Goal: Transaction & Acquisition: Subscribe to service/newsletter

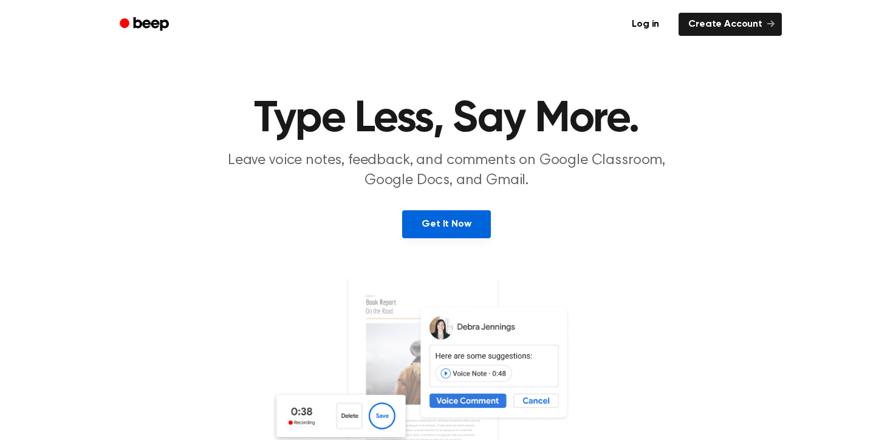
click at [439, 227] on link "Get It Now" at bounding box center [446, 224] width 88 height 28
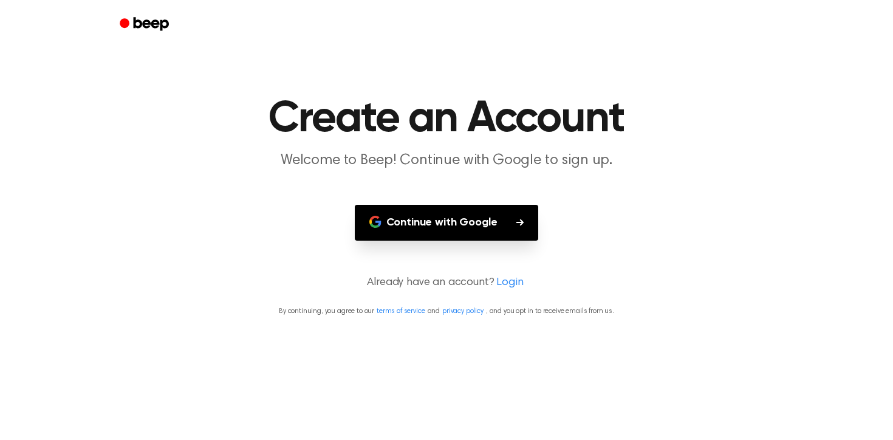
click at [441, 213] on button "Continue with Google" at bounding box center [447, 223] width 184 height 36
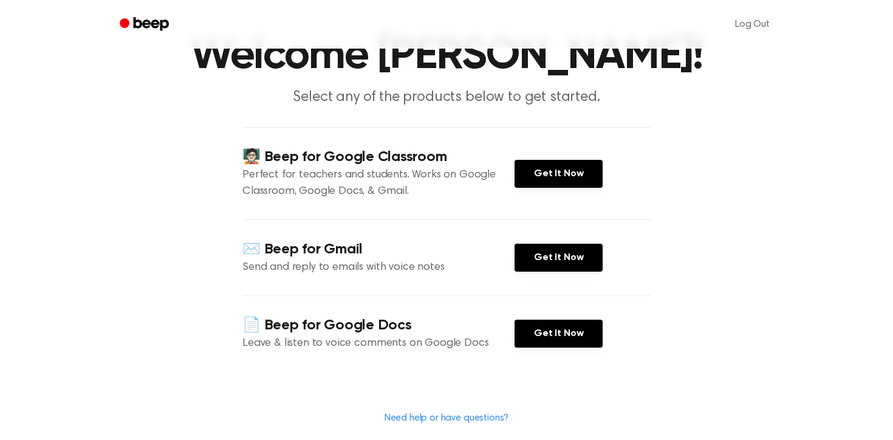
scroll to position [66, 0]
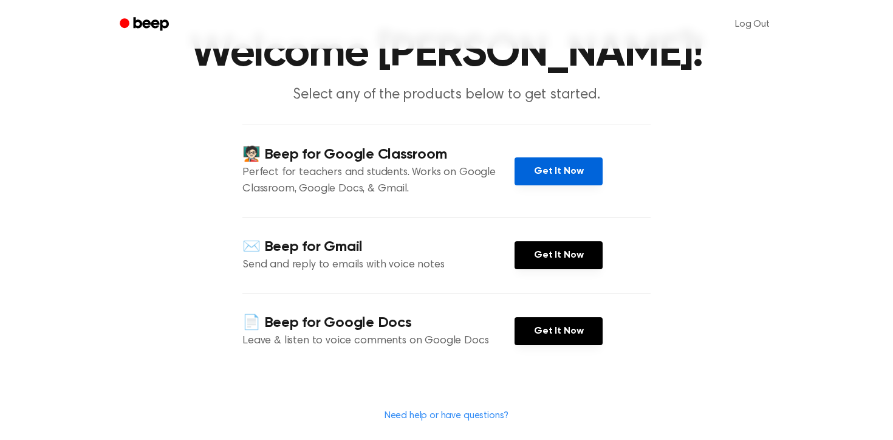
click at [531, 179] on link "Get It Now" at bounding box center [559, 171] width 88 height 28
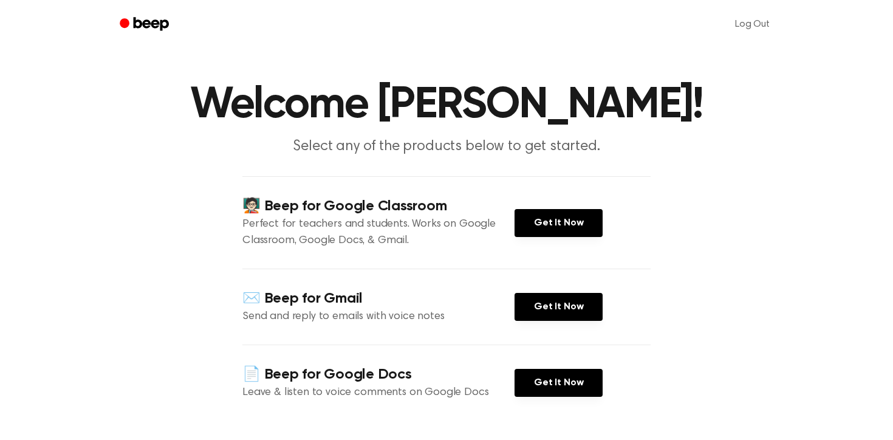
scroll to position [0, 0]
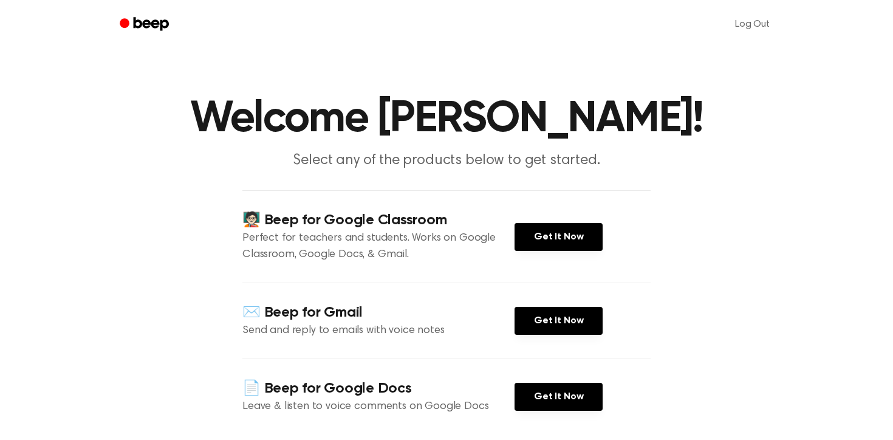
click at [459, 236] on p "Perfect for teachers and students. Works on Google Classroom, Google Docs, & Gm…" at bounding box center [379, 246] width 272 height 33
click at [164, 15] on link "Beep" at bounding box center [145, 25] width 69 height 24
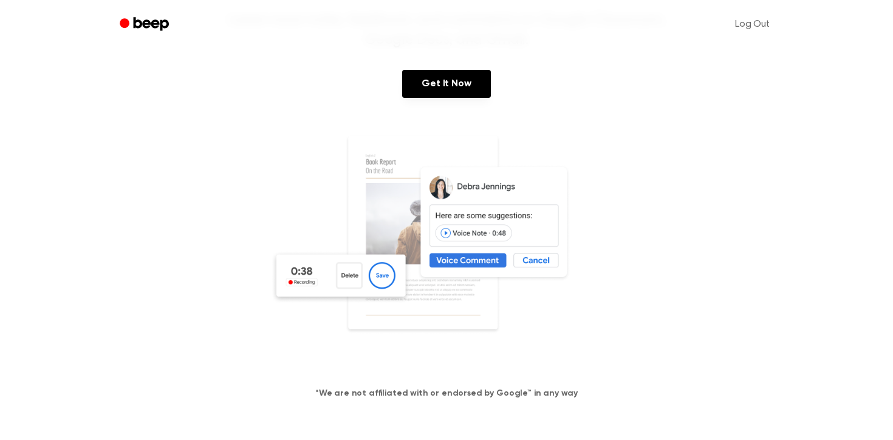
scroll to position [162, 0]
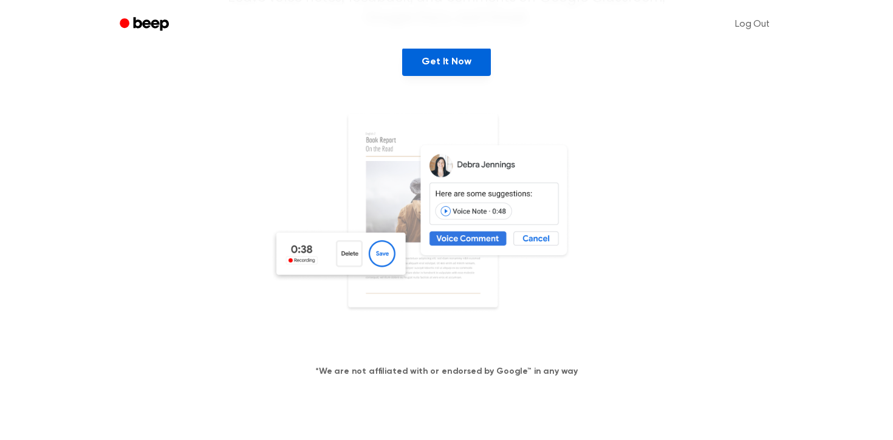
click at [452, 61] on link "Get It Now" at bounding box center [446, 62] width 88 height 28
